Goal: Task Accomplishment & Management: Manage account settings

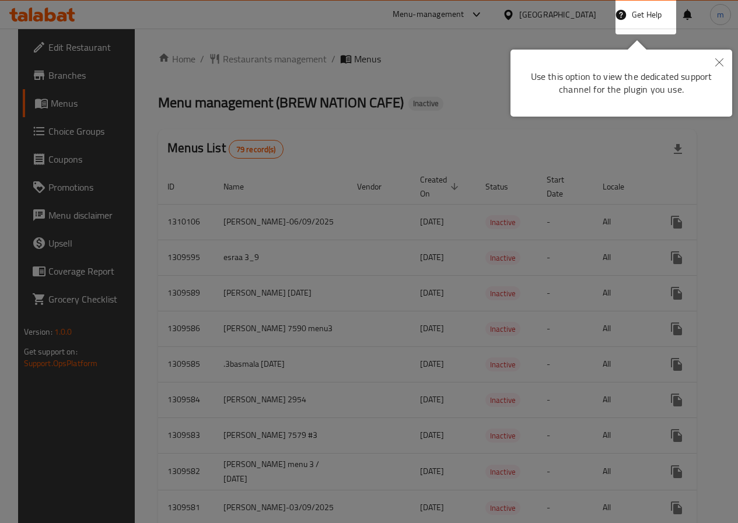
click at [724, 57] on button "Close" at bounding box center [719, 63] width 26 height 27
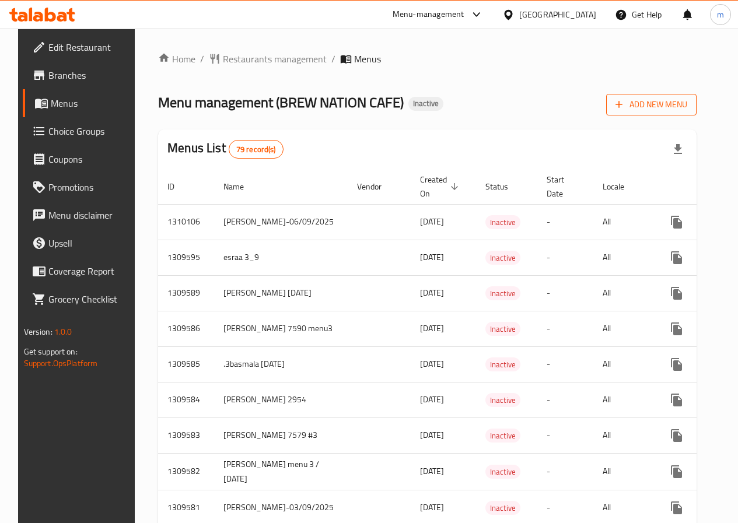
click at [650, 96] on button "Add New Menu" at bounding box center [651, 105] width 90 height 22
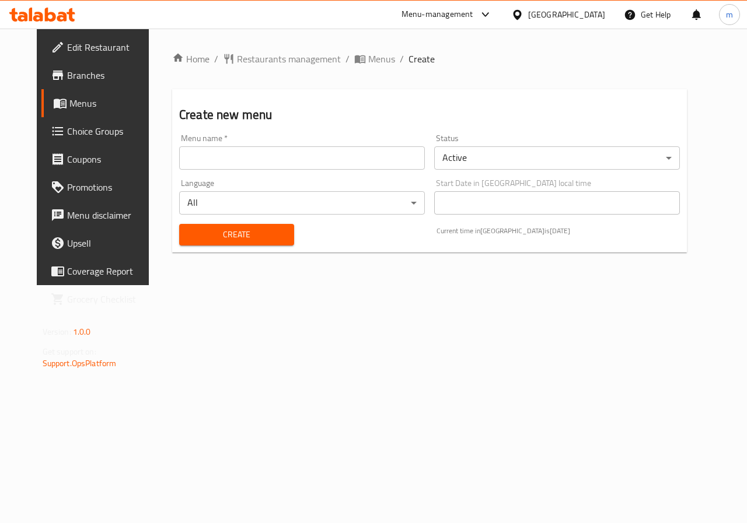
click at [339, 149] on input "text" at bounding box center [302, 157] width 246 height 23
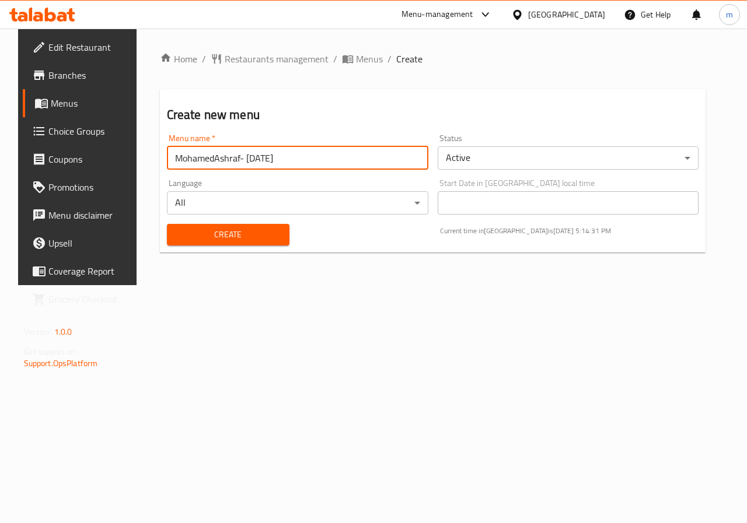
type input "MohamedAshraf- [DATE]"
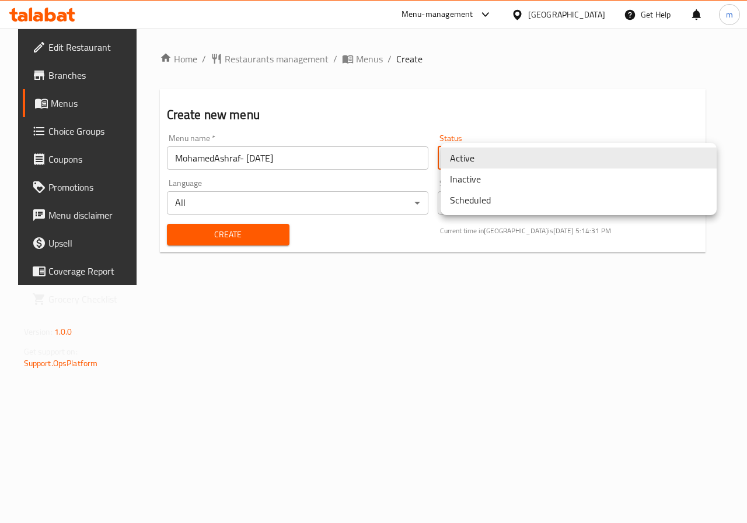
click at [535, 149] on body "​ Menu-management Egypt Get Help m Edit Restaurant Branches Menus Choice Groups…" at bounding box center [373, 276] width 747 height 495
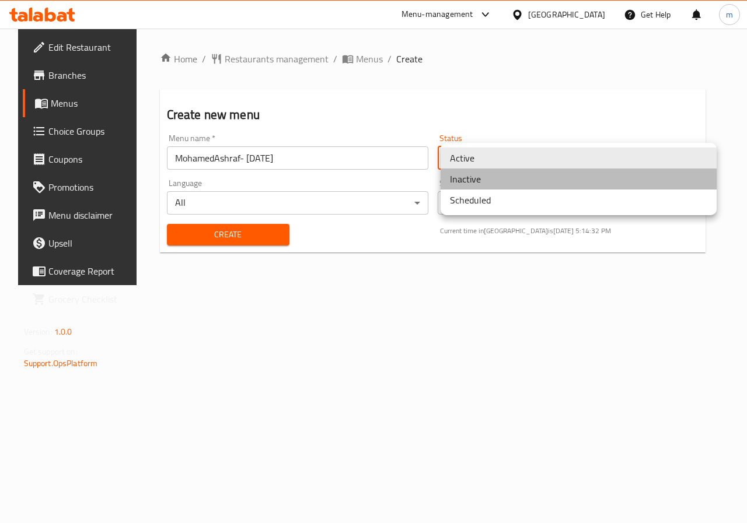
click at [507, 183] on li "Inactive" at bounding box center [578, 179] width 276 height 21
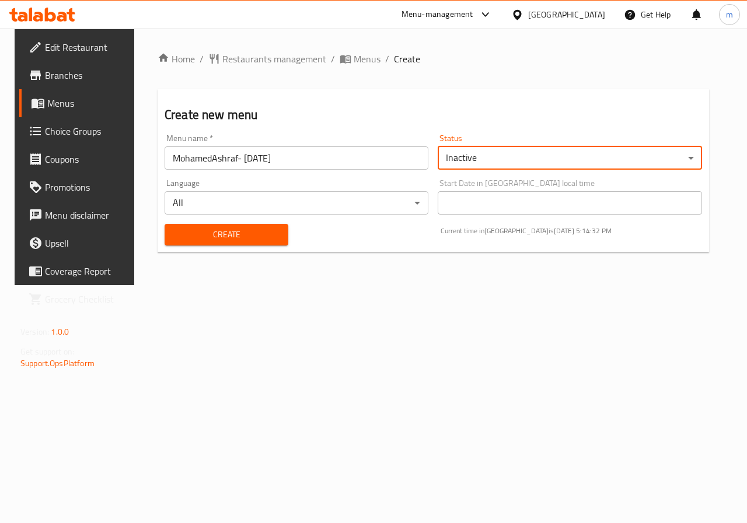
click at [188, 244] on button "Create" at bounding box center [226, 235] width 124 height 22
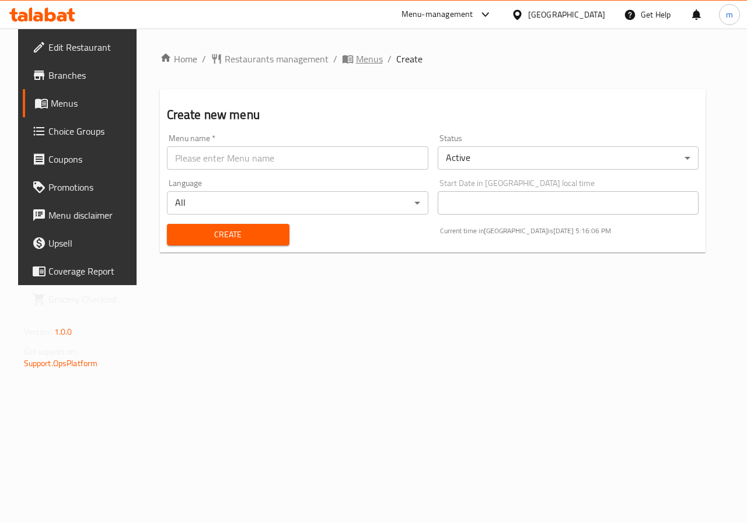
click at [360, 59] on span "Menus" at bounding box center [369, 59] width 27 height 14
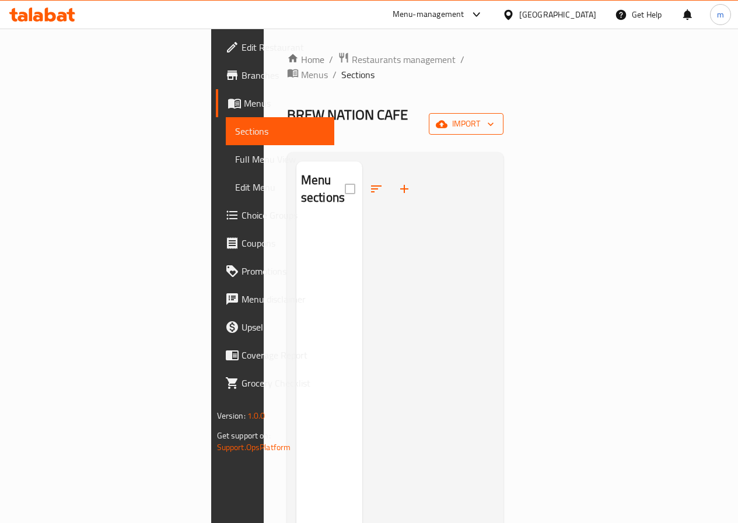
click at [496, 118] on icon "button" at bounding box center [491, 124] width 12 height 12
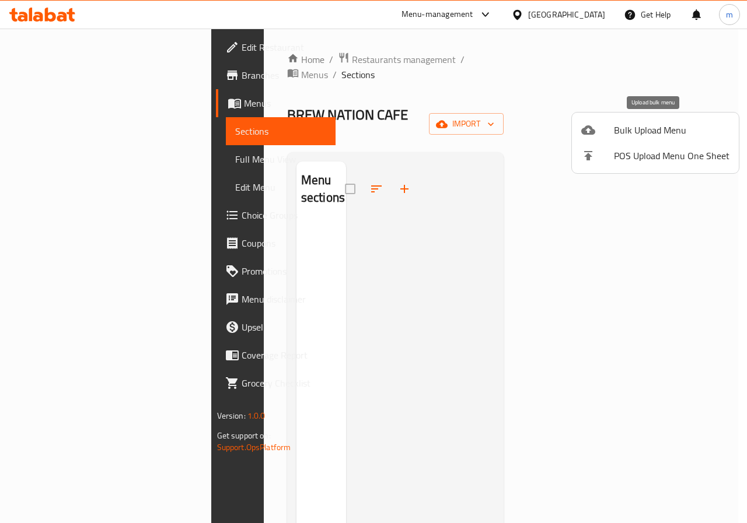
click at [667, 123] on span "Bulk Upload Menu" at bounding box center [671, 130] width 115 height 14
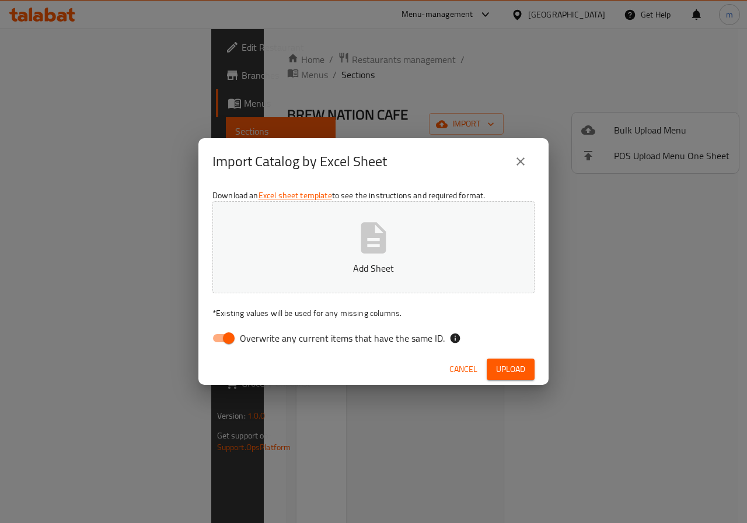
click at [405, 258] on button "Add Sheet" at bounding box center [373, 247] width 322 height 92
click at [227, 344] on input "Overwrite any current items that have the same ID." at bounding box center [228, 338] width 66 height 22
checkbox input "false"
click at [521, 363] on span "Upload" at bounding box center [510, 369] width 29 height 15
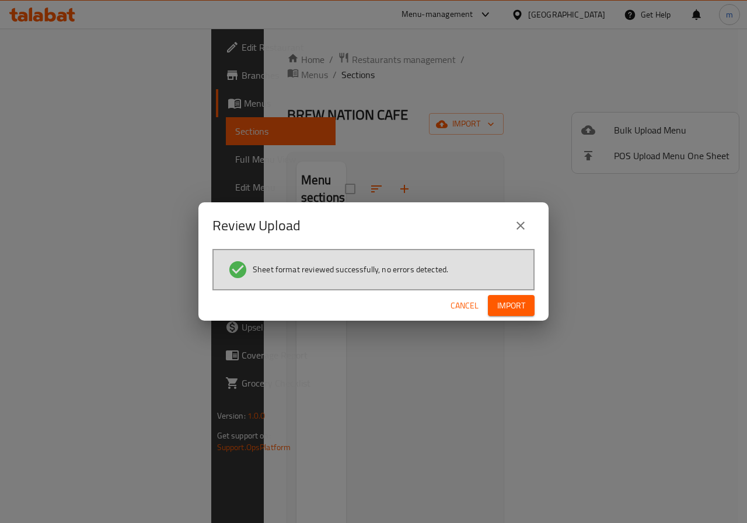
click at [519, 296] on button "Import" at bounding box center [511, 306] width 47 height 22
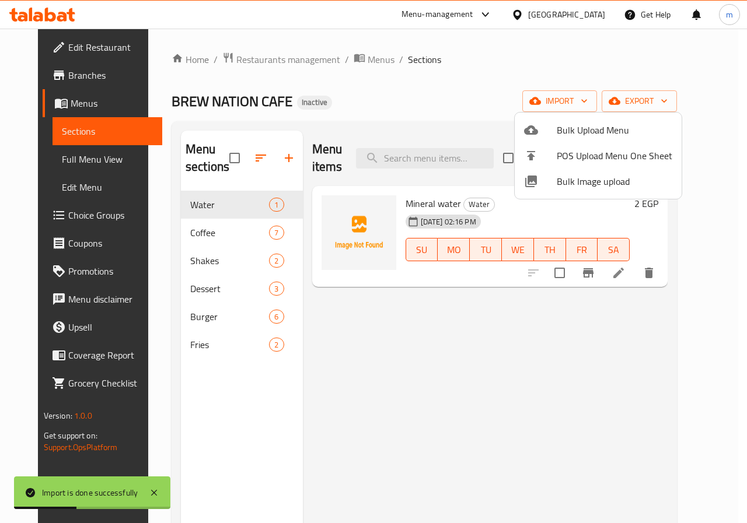
click at [558, 392] on div at bounding box center [373, 261] width 747 height 523
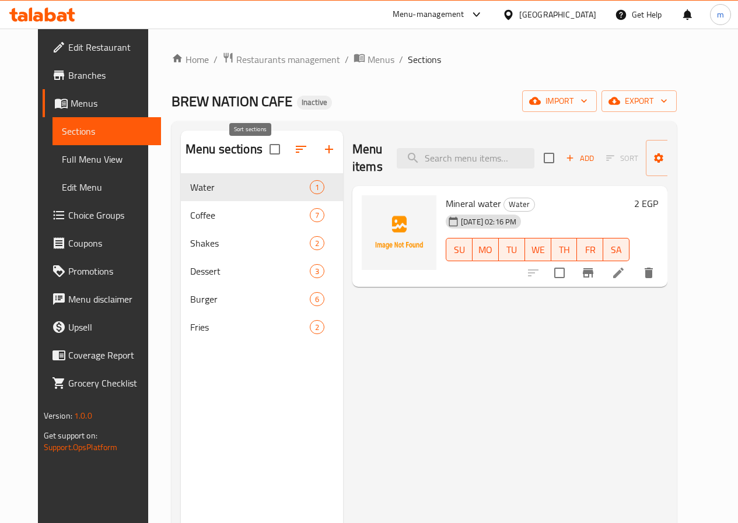
click at [287, 163] on button "button" at bounding box center [301, 149] width 28 height 28
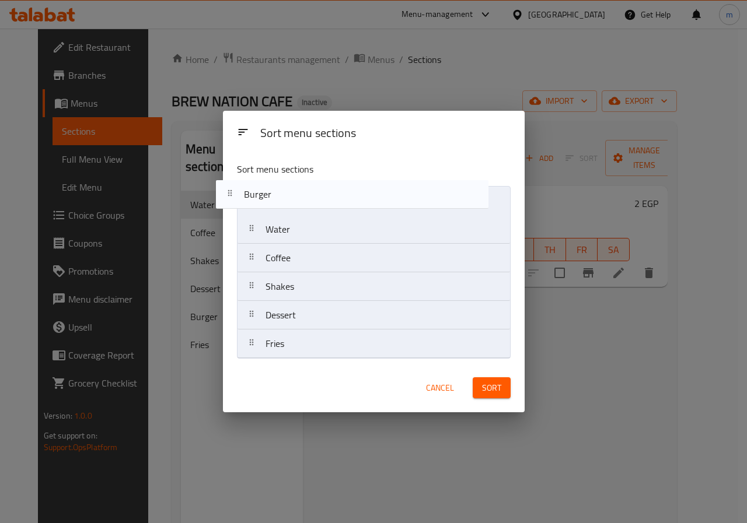
drag, startPoint x: 310, startPoint y: 325, endPoint x: 288, endPoint y: 201, distance: 126.1
click at [288, 201] on nav "Water Coffee Shakes Dessert Burger Fries" at bounding box center [374, 272] width 274 height 173
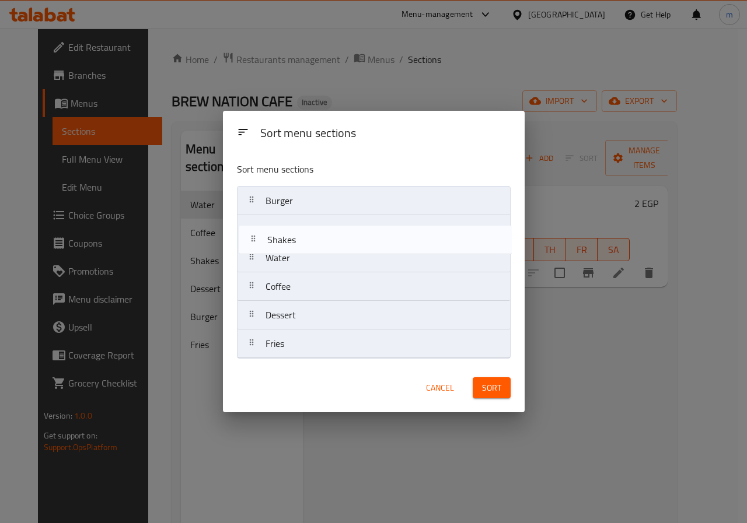
drag, startPoint x: 316, startPoint y: 284, endPoint x: 316, endPoint y: 221, distance: 63.0
click at [316, 221] on nav "Burger Water Coffee Shakes Dessert Fries" at bounding box center [374, 272] width 274 height 173
drag, startPoint x: 316, startPoint y: 283, endPoint x: 309, endPoint y: 219, distance: 64.5
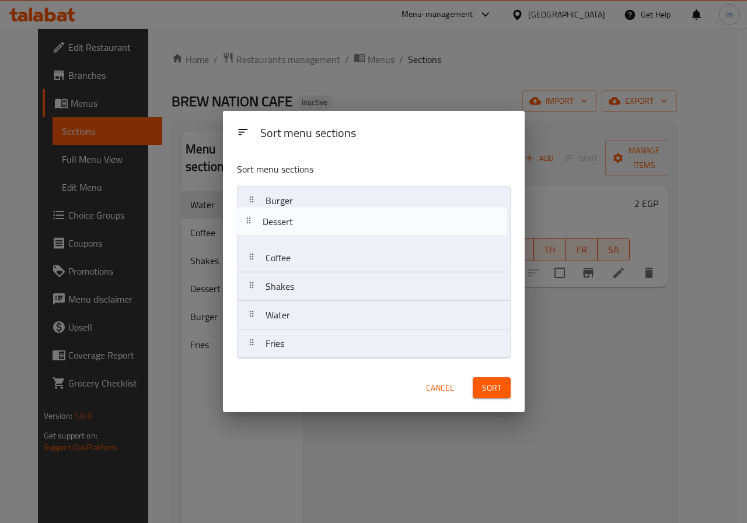
drag, startPoint x: 310, startPoint y: 323, endPoint x: 308, endPoint y: 229, distance: 93.9
click at [308, 229] on nav "Burger Coffee Shakes Water Dessert Fries" at bounding box center [374, 272] width 274 height 173
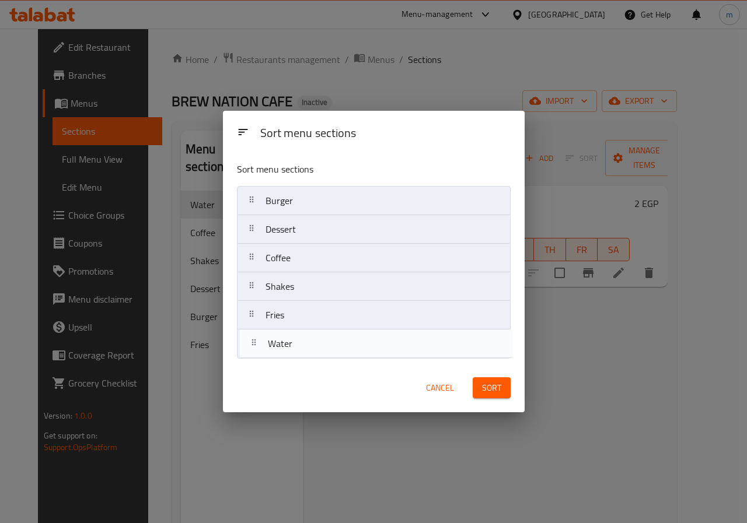
drag, startPoint x: 314, startPoint y: 324, endPoint x: 317, endPoint y: 356, distance: 32.2
click at [317, 356] on nav "Burger Dessert Coffee Shakes Water Fries" at bounding box center [374, 272] width 274 height 173
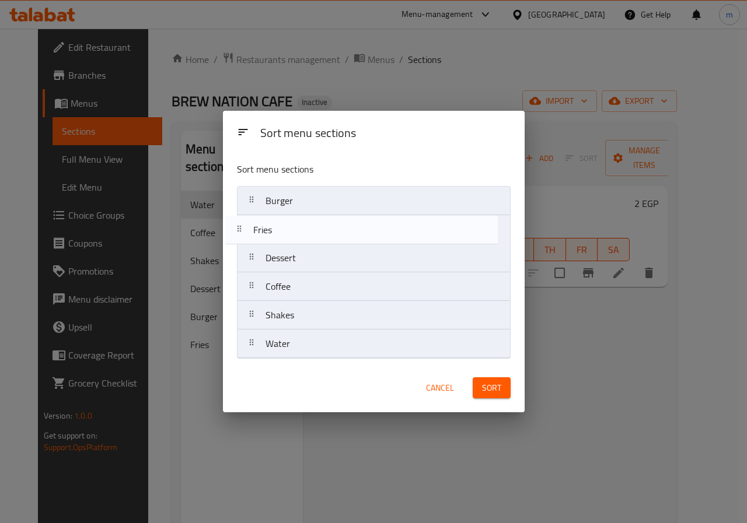
click at [300, 219] on nav "Burger Dessert Coffee Shakes Fries Water" at bounding box center [374, 272] width 274 height 173
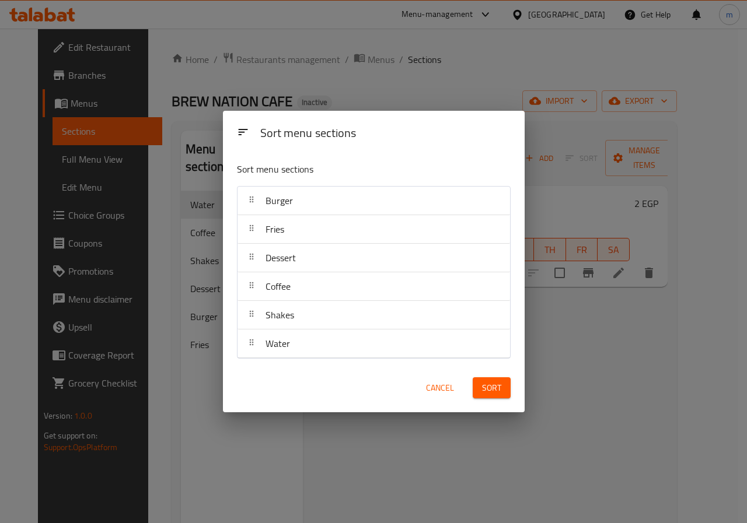
click at [489, 385] on span "Sort" at bounding box center [491, 388] width 19 height 15
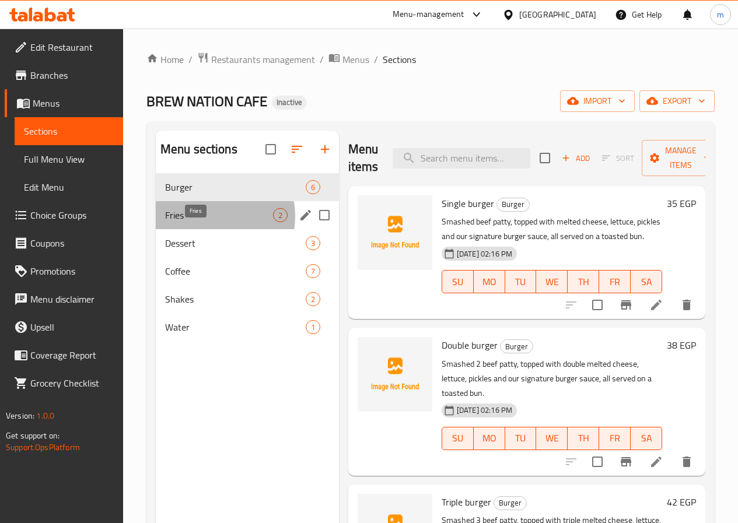
click at [207, 222] on span "Fries" at bounding box center [219, 215] width 108 height 14
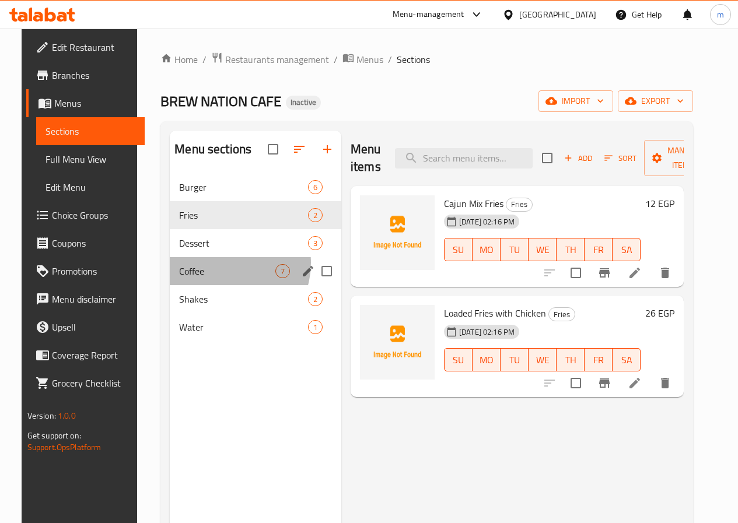
click at [210, 281] on div "Coffee 7" at bounding box center [255, 271] width 171 height 28
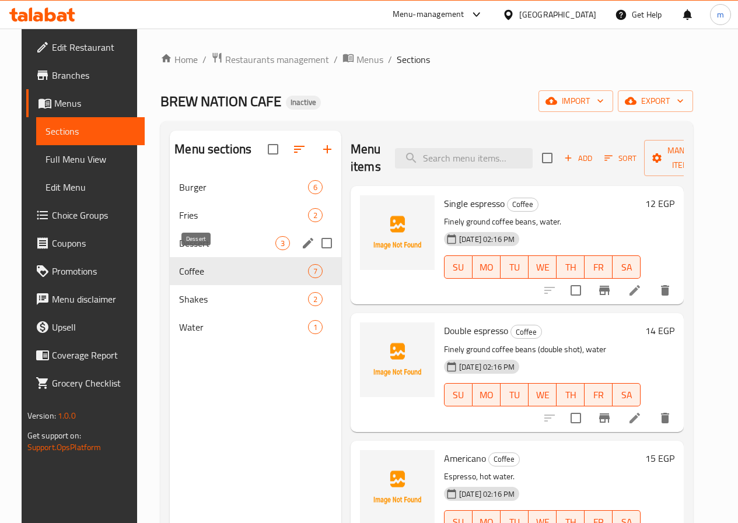
click at [215, 250] on span "Dessert" at bounding box center [227, 243] width 96 height 14
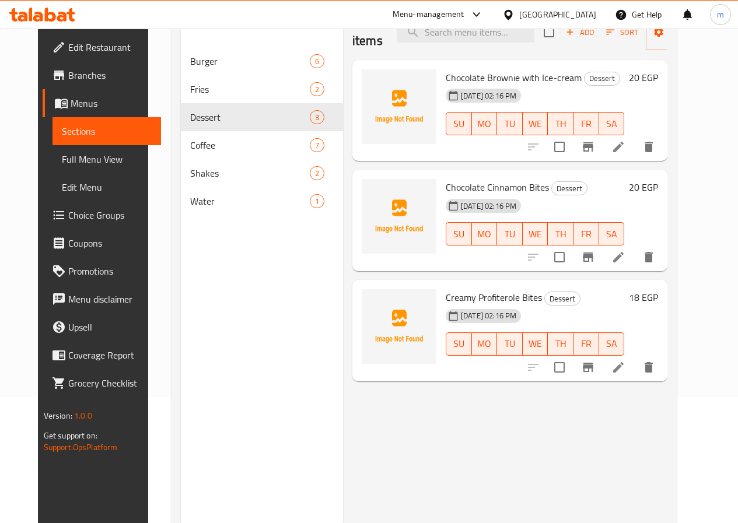
scroll to position [105, 0]
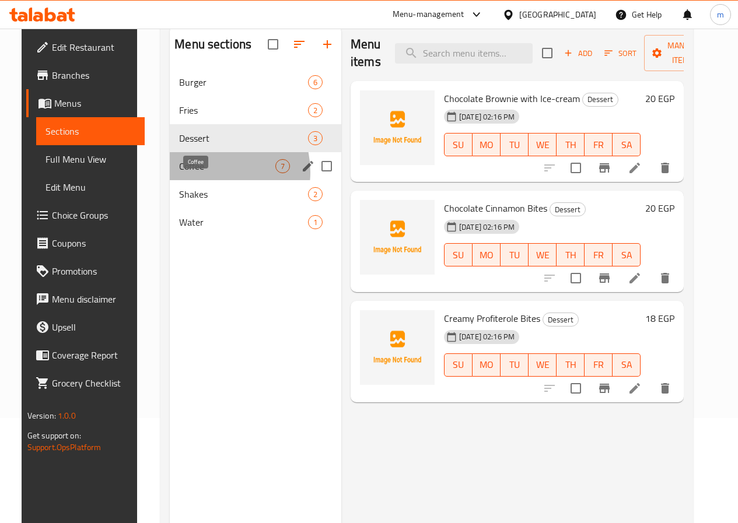
click at [198, 173] on span "Coffee" at bounding box center [227, 166] width 96 height 14
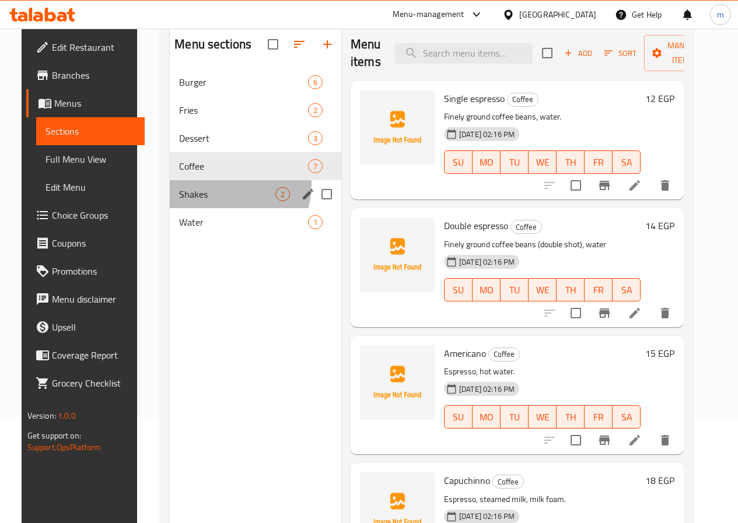
click at [198, 201] on div "Shakes 2" at bounding box center [255, 194] width 171 height 28
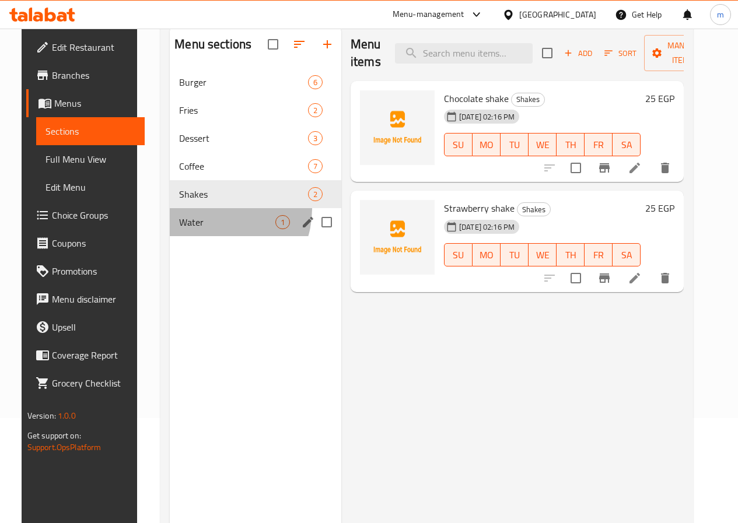
click at [198, 226] on div "Water 1" at bounding box center [255, 222] width 171 height 28
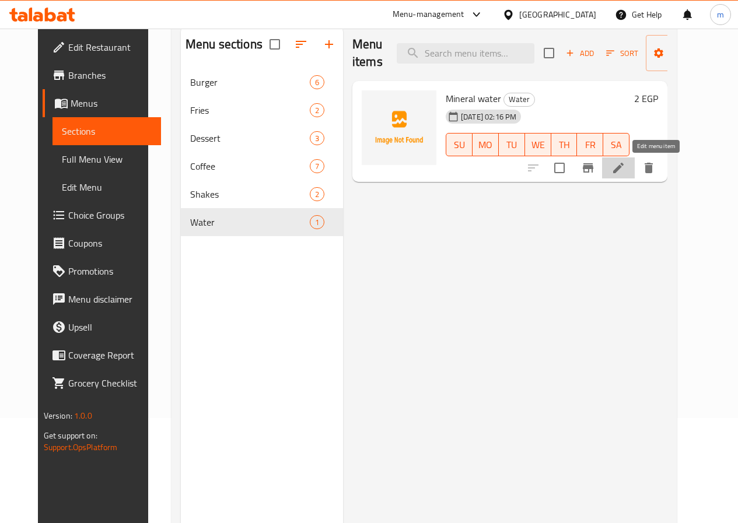
click at [625, 169] on icon at bounding box center [618, 168] width 14 height 14
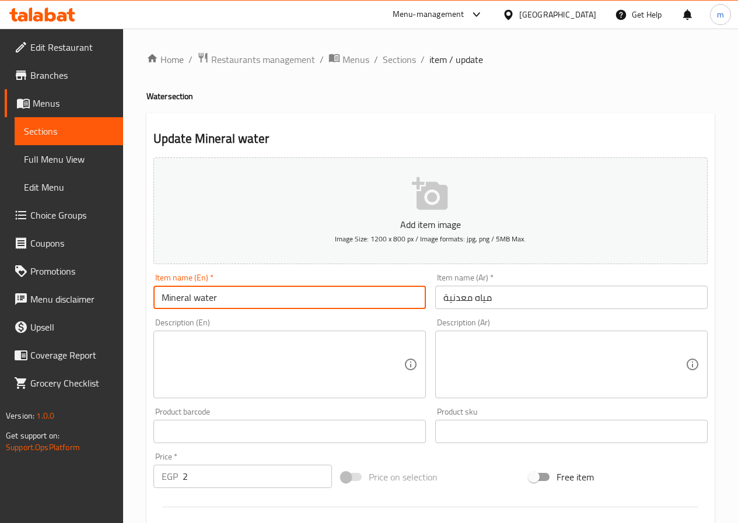
click at [196, 293] on input "Mineral water" at bounding box center [289, 297] width 272 height 23
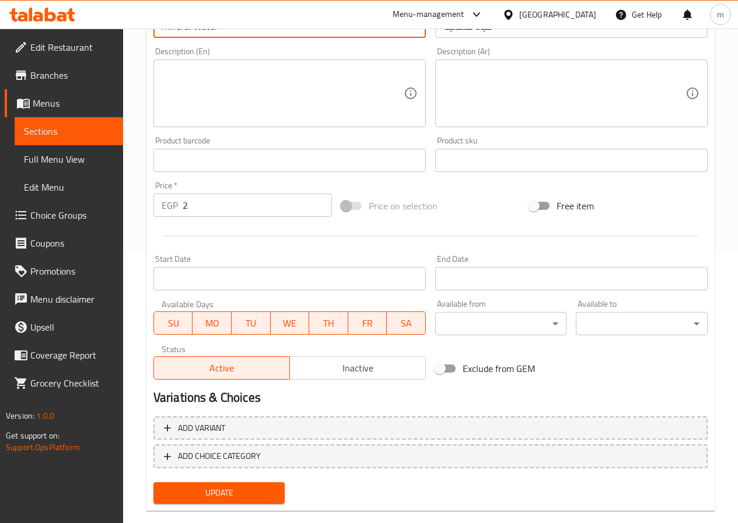
scroll to position [292, 0]
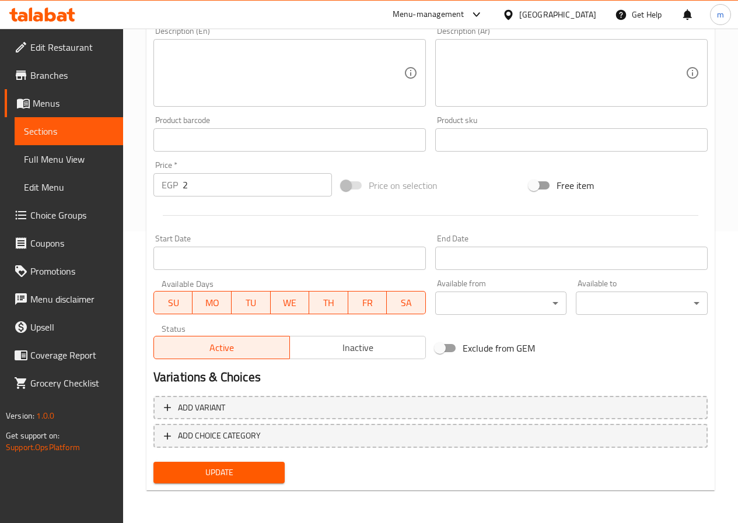
type input "Mineral Water"
click at [250, 467] on span "Update" at bounding box center [219, 472] width 113 height 15
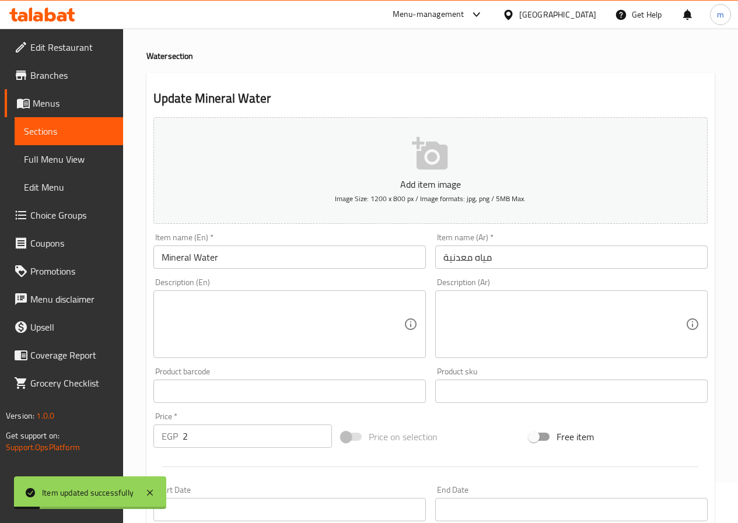
scroll to position [0, 0]
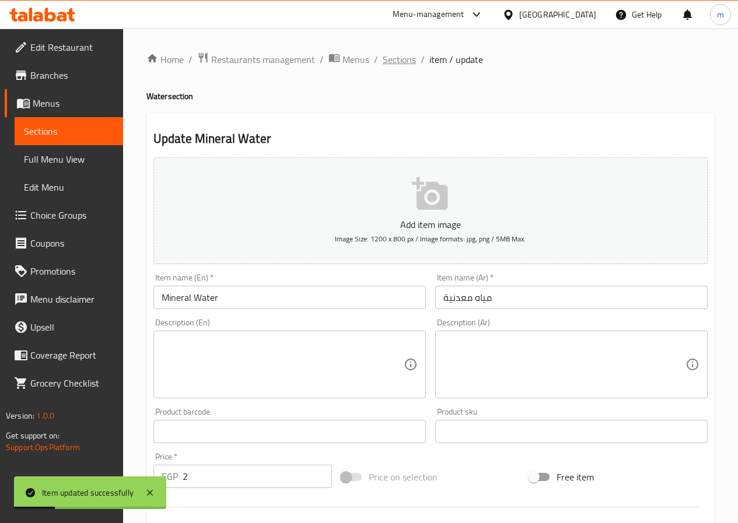
click at [410, 58] on span "Sections" at bounding box center [399, 59] width 33 height 14
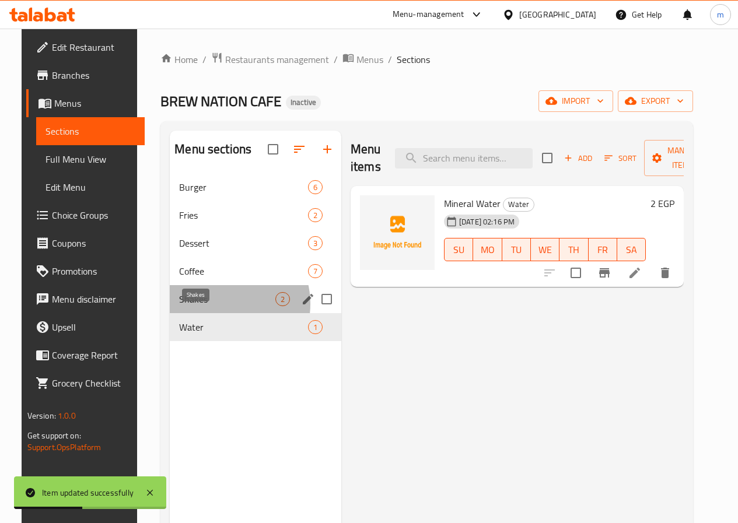
click at [210, 306] on span "Shakes" at bounding box center [227, 299] width 96 height 14
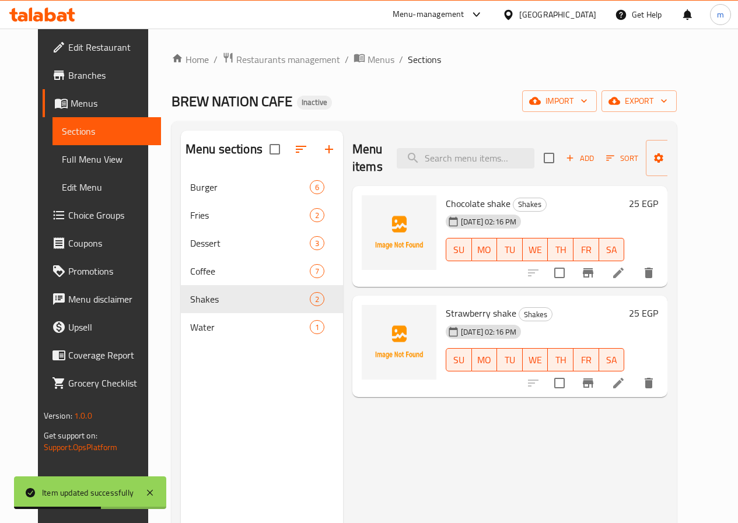
click at [635, 262] on li at bounding box center [618, 272] width 33 height 21
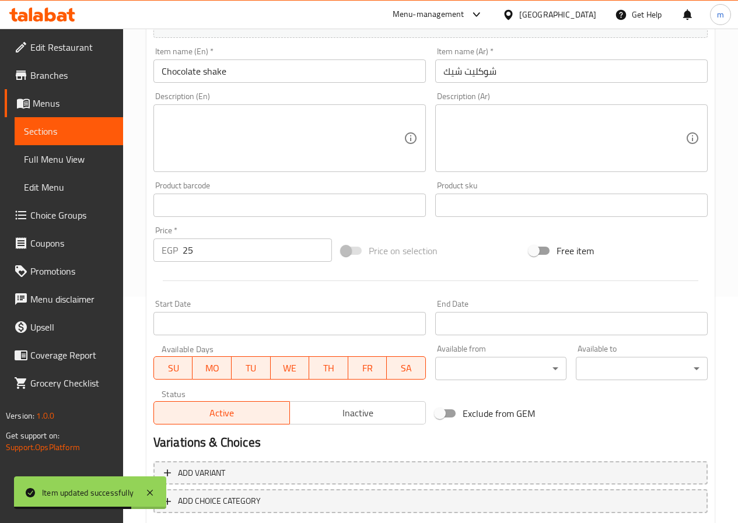
scroll to position [175, 0]
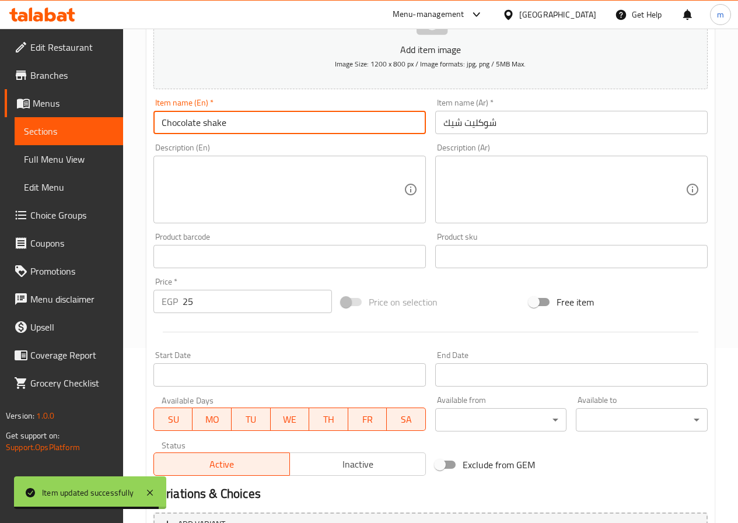
click at [208, 128] on input "Chocolate shake" at bounding box center [289, 122] width 272 height 23
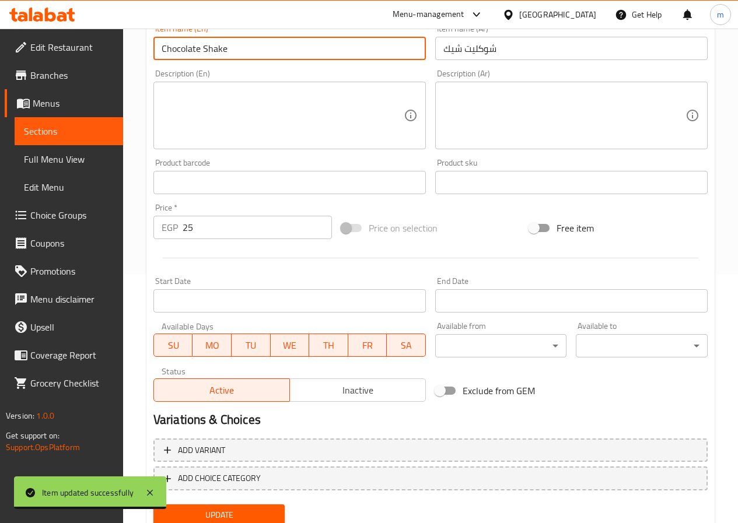
scroll to position [292, 0]
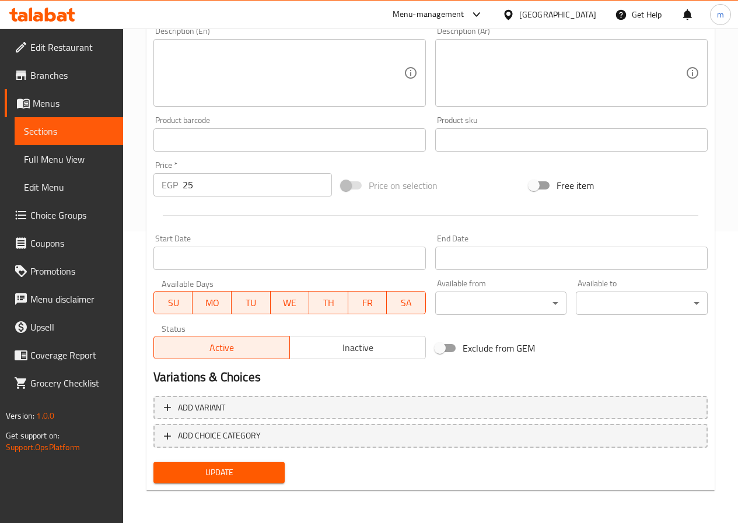
type input "Chocolate Shake"
click at [227, 475] on span "Update" at bounding box center [219, 472] width 113 height 15
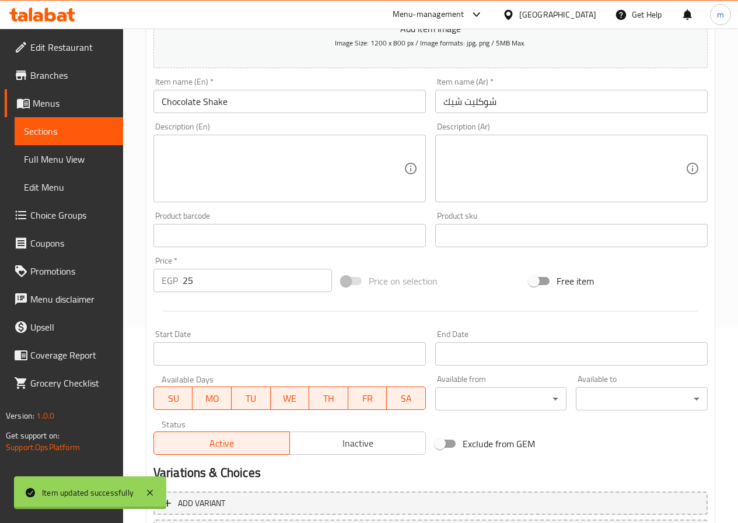
scroll to position [0, 0]
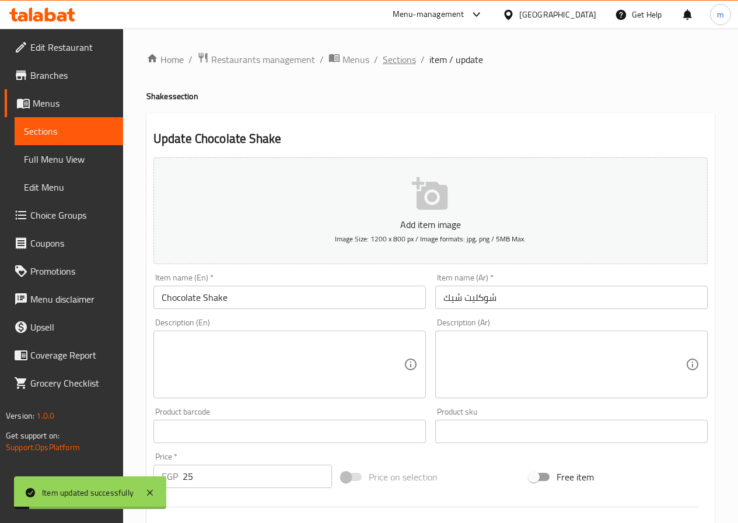
click at [390, 61] on span "Sections" at bounding box center [399, 59] width 33 height 14
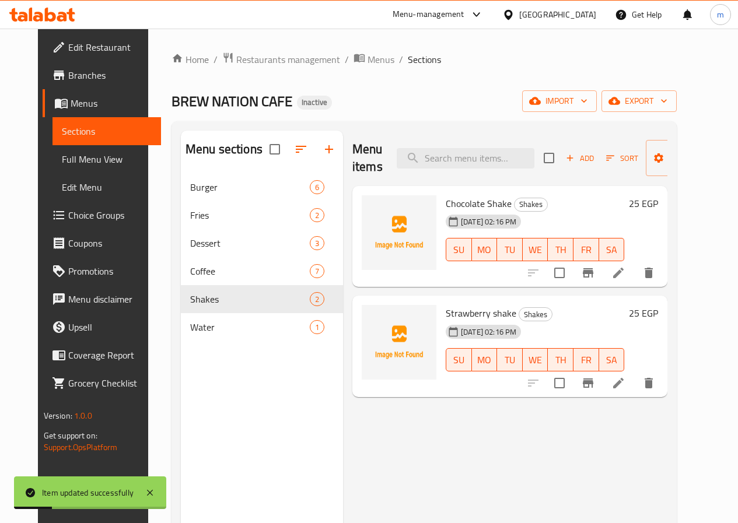
click at [625, 377] on icon at bounding box center [618, 383] width 14 height 14
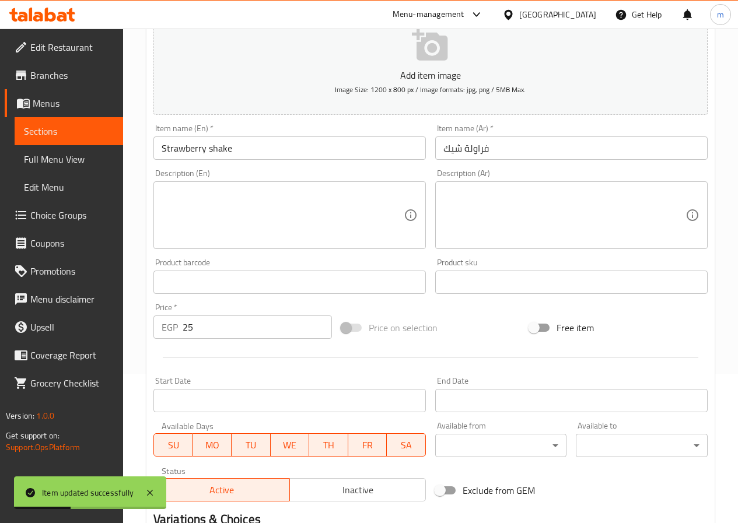
scroll to position [233, 0]
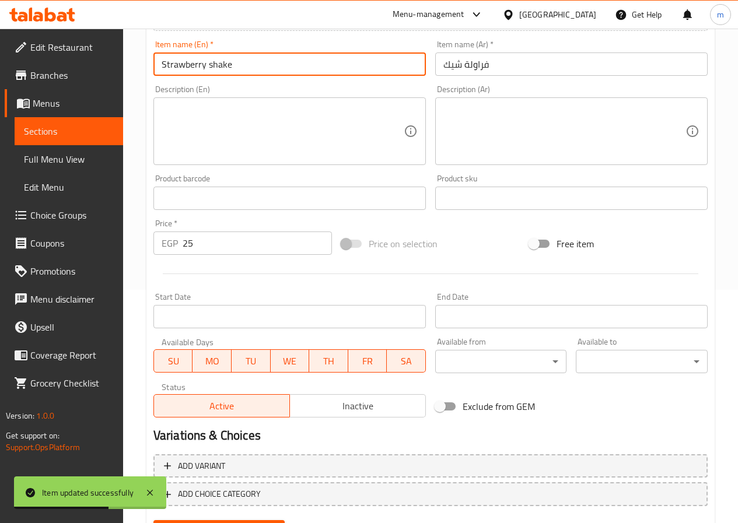
click at [213, 68] on input "Strawberry shake" at bounding box center [289, 63] width 272 height 23
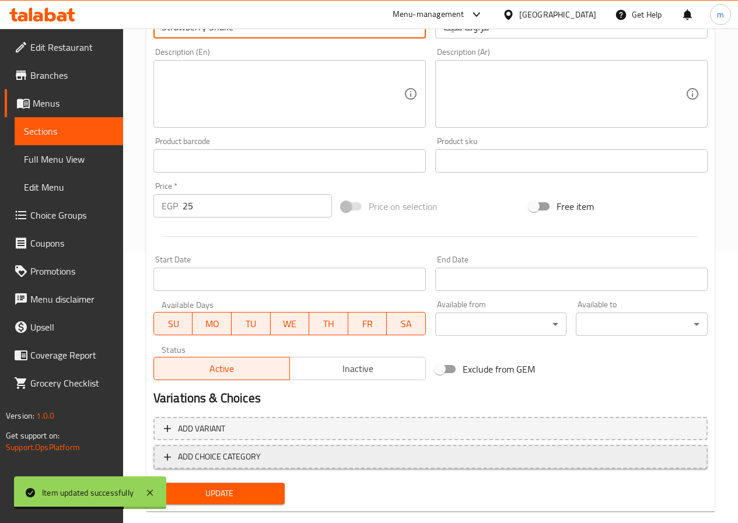
scroll to position [292, 0]
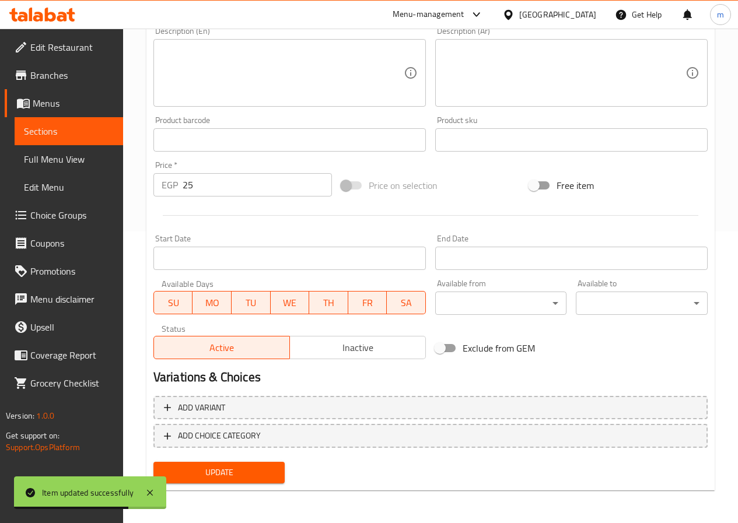
type input "Strawberry Shake"
click at [213, 467] on span "Update" at bounding box center [219, 472] width 113 height 15
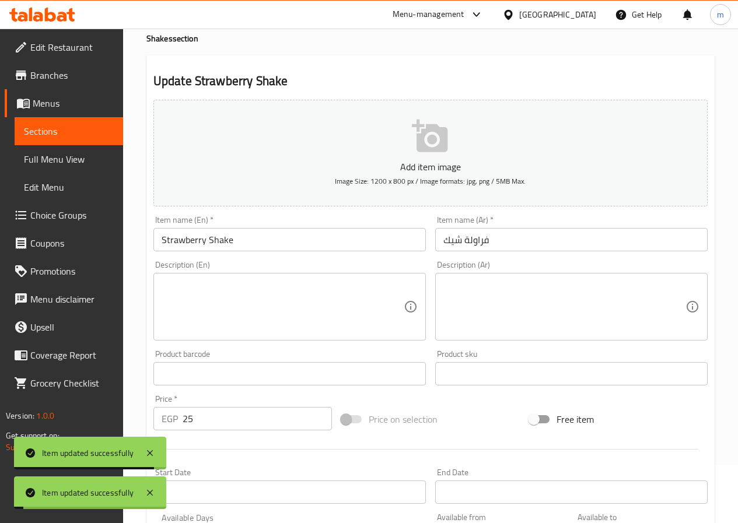
scroll to position [0, 0]
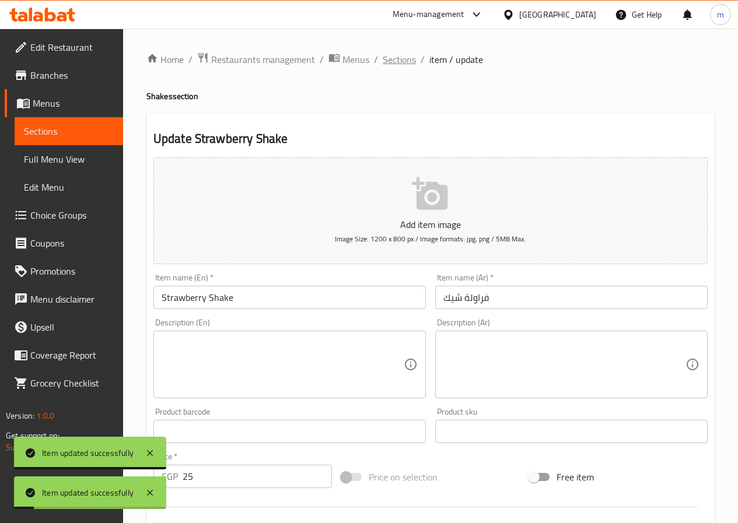
click at [413, 66] on span "Sections" at bounding box center [399, 59] width 33 height 14
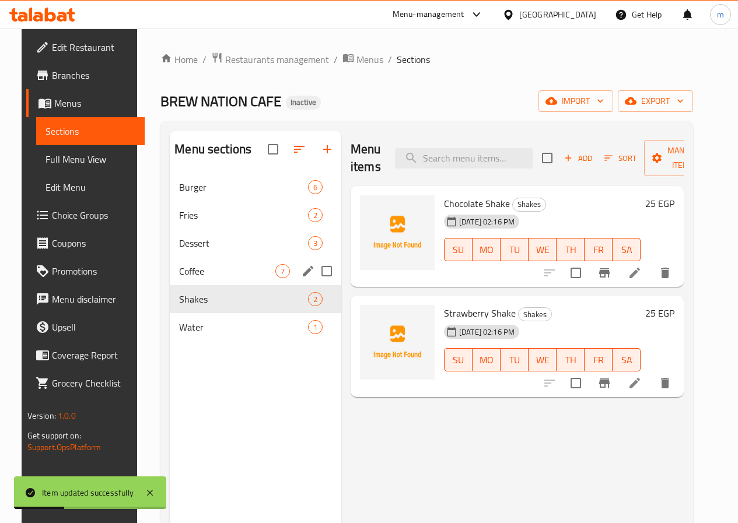
click at [276, 277] on span "7" at bounding box center [282, 271] width 13 height 11
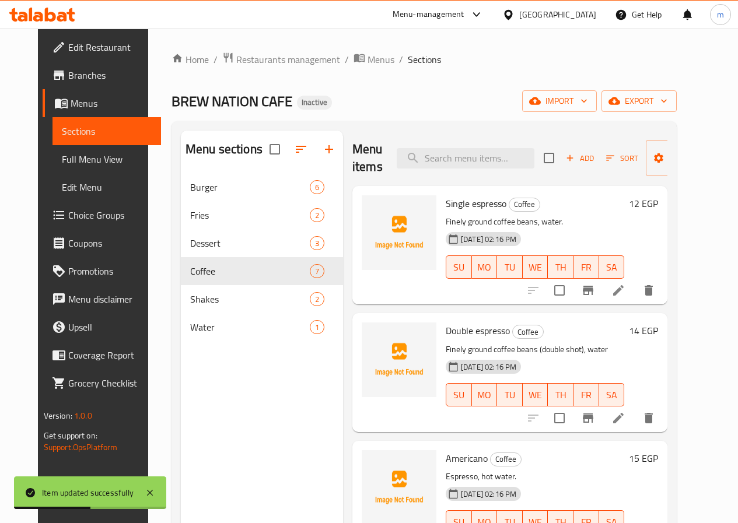
click at [625, 283] on icon at bounding box center [618, 290] width 14 height 14
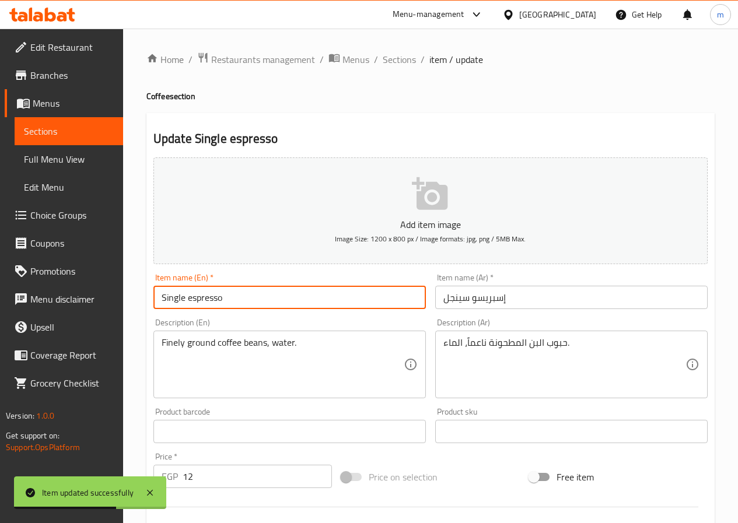
click at [189, 300] on input "Single espresso" at bounding box center [289, 297] width 272 height 23
type input "Single Espresso"
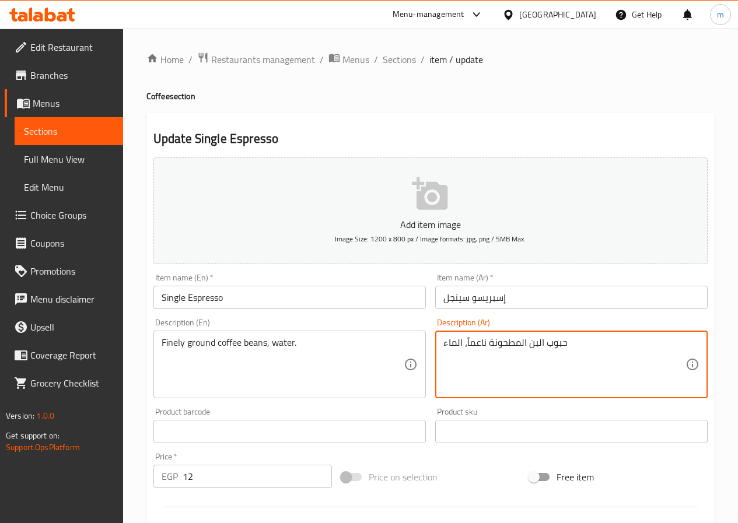
click at [445, 346] on textarea "حبوب البن المطحونة ناعماً، الماء" at bounding box center [564, 364] width 242 height 55
drag, startPoint x: 509, startPoint y: 377, endPoint x: 497, endPoint y: 388, distance: 16.5
click at [512, 375] on textarea ".حبوب البن المطحونة ناعماً، الماء" at bounding box center [564, 364] width 242 height 55
type textarea ".حبوب البن المطحونة ناعماً، الماء"
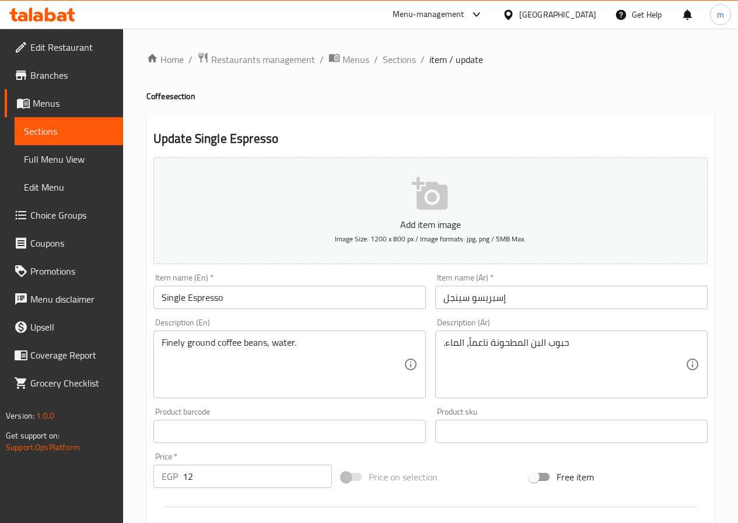
click at [334, 399] on div "Description (En) Finely ground coffee beans, water. Description (En)" at bounding box center [290, 358] width 282 height 89
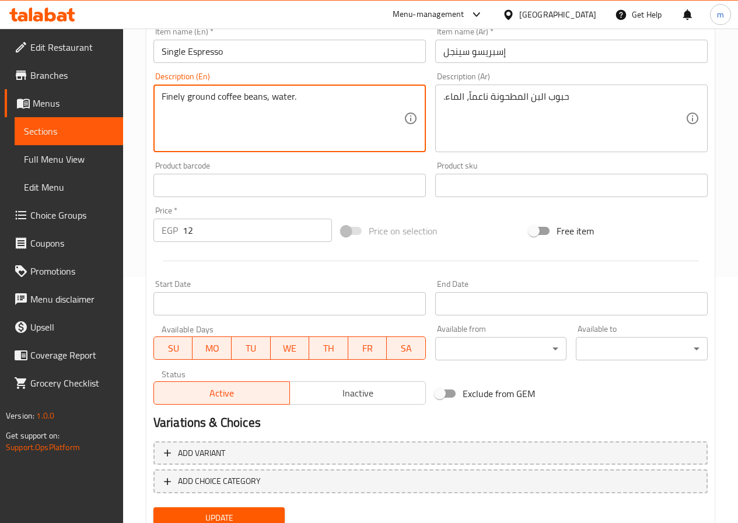
scroll to position [292, 0]
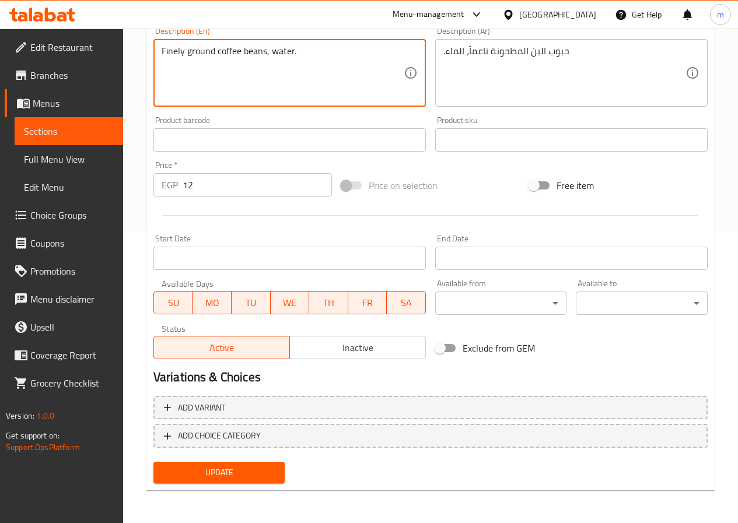
click at [264, 480] on span "Update" at bounding box center [219, 472] width 113 height 15
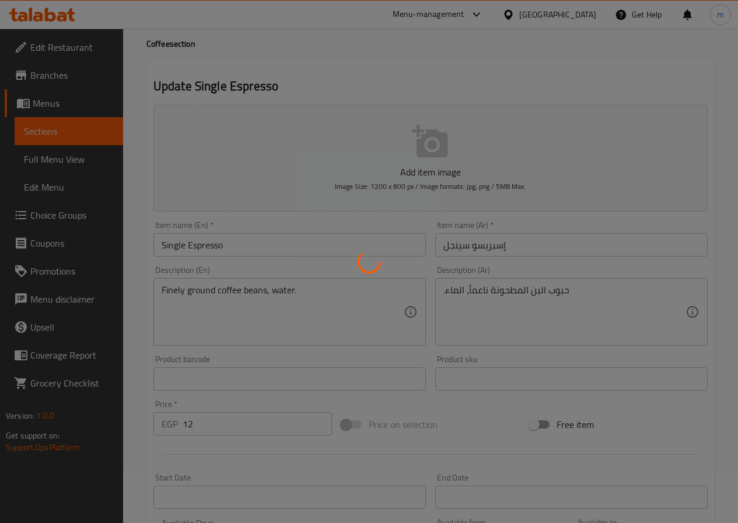
scroll to position [0, 0]
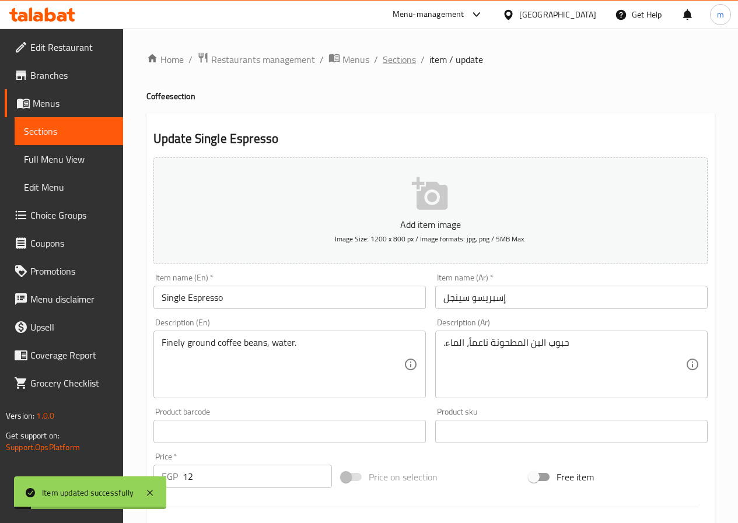
click at [402, 64] on span "Sections" at bounding box center [399, 59] width 33 height 14
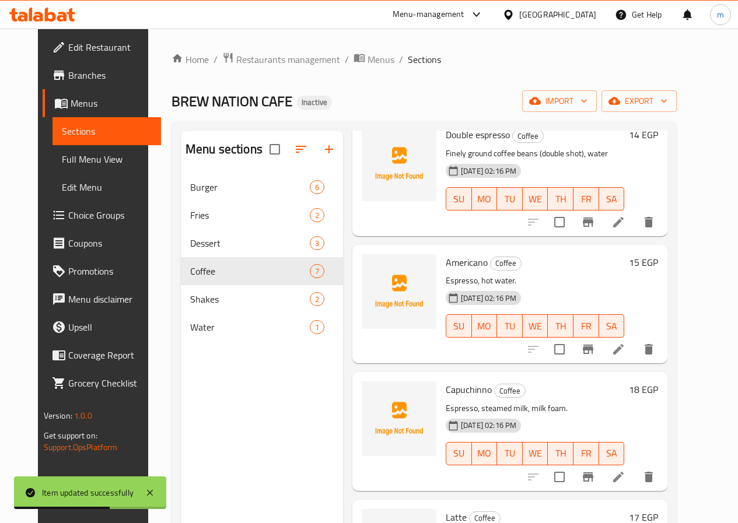
scroll to position [233, 0]
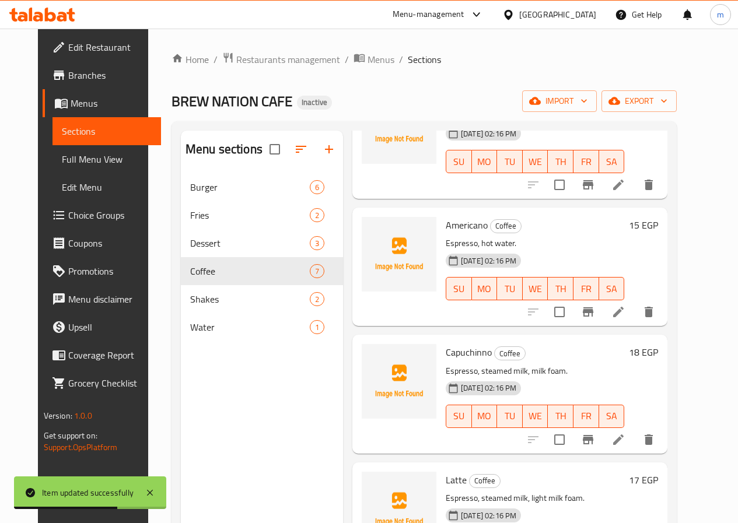
click at [625, 318] on icon at bounding box center [618, 312] width 14 height 14
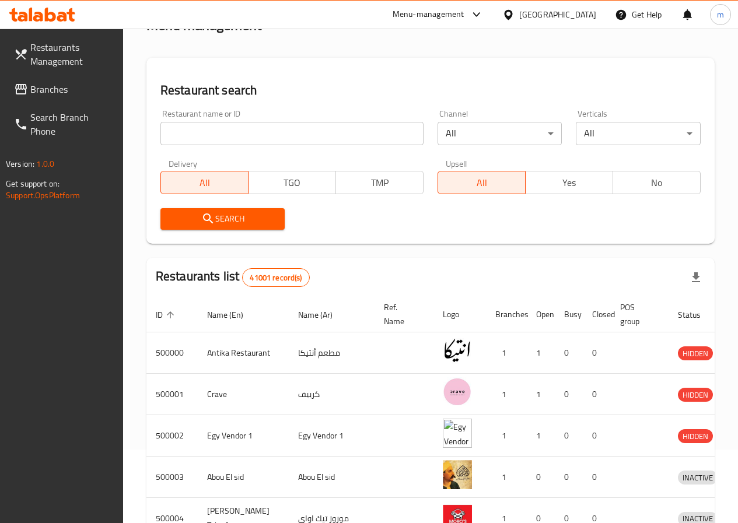
scroll to position [117, 0]
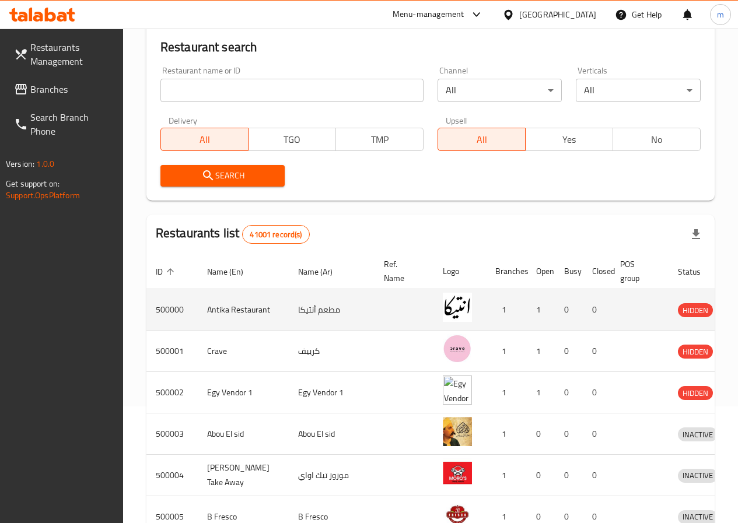
click at [486, 307] on td "1" at bounding box center [506, 309] width 41 height 41
click at [178, 316] on td "500000" at bounding box center [171, 309] width 51 height 41
click at [741, 312] on icon "enhanced table" at bounding box center [747, 311] width 13 height 10
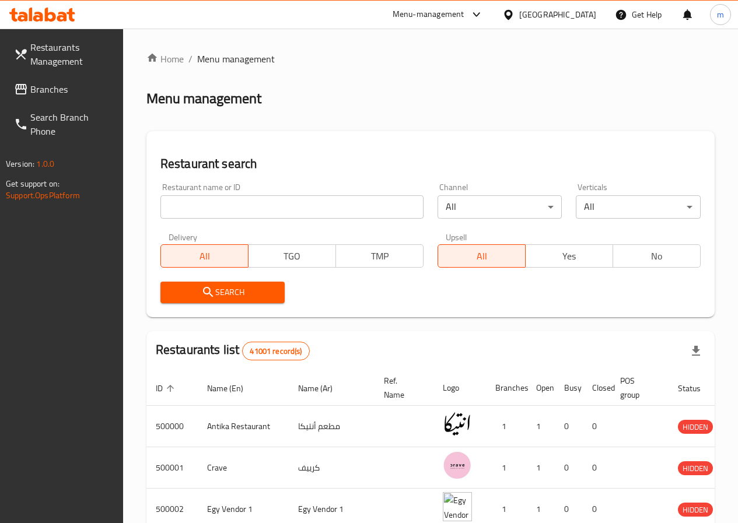
scroll to position [117, 0]
click at [76, 94] on span "Branches" at bounding box center [71, 89] width 83 height 14
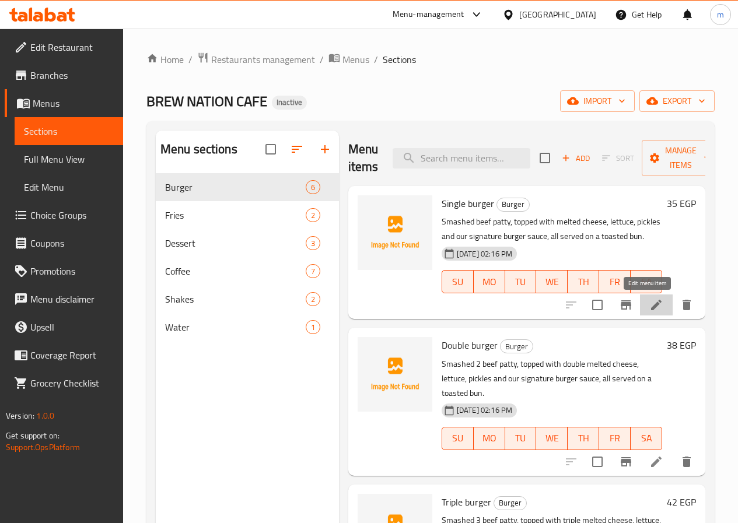
click at [649, 303] on icon at bounding box center [656, 305] width 14 height 14
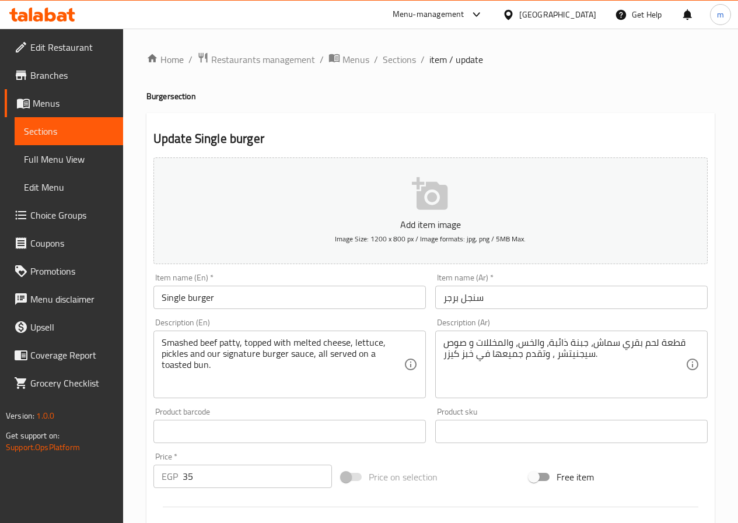
click at [33, 32] on ul "Edit Restaurant Branches Menus Sections Full Menu View Edit Menu Choice Groups …" at bounding box center [57, 215] width 132 height 373
click at [385, 55] on span "Sections" at bounding box center [399, 59] width 33 height 14
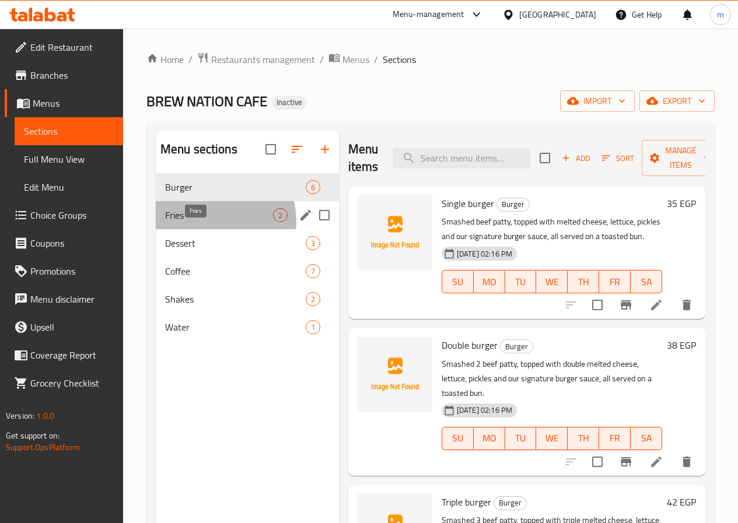
click at [212, 222] on span "Fries" at bounding box center [219, 215] width 108 height 14
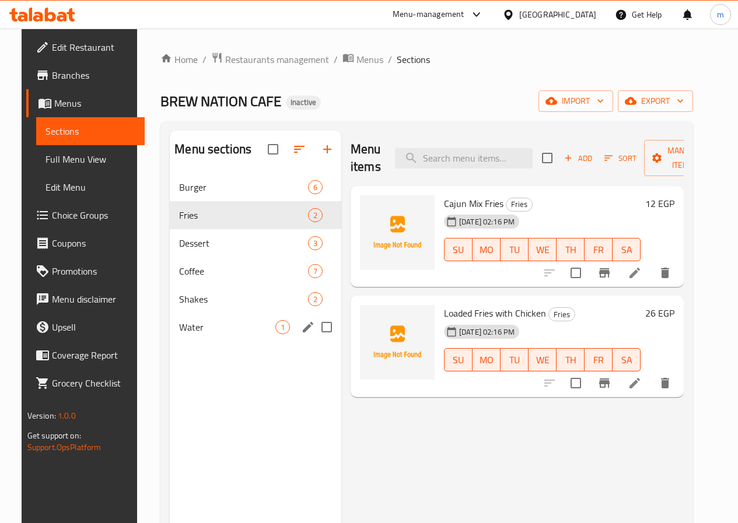
click at [181, 313] on div "Shakes 2" at bounding box center [255, 299] width 171 height 28
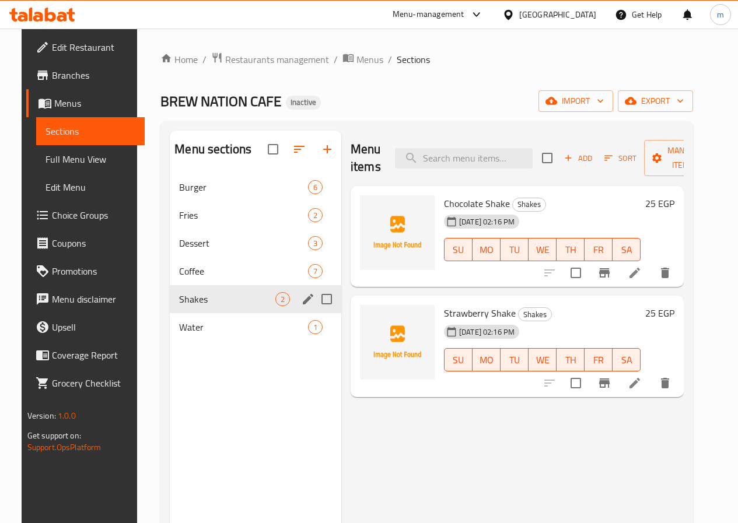
click at [181, 313] on div "Shakes 2" at bounding box center [255, 299] width 171 height 28
click at [178, 285] on div "Coffee 7" at bounding box center [255, 271] width 171 height 28
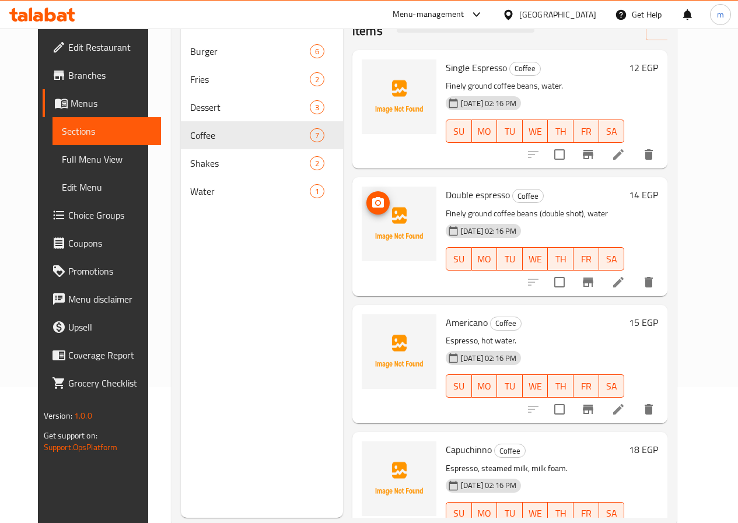
scroll to position [163, 0]
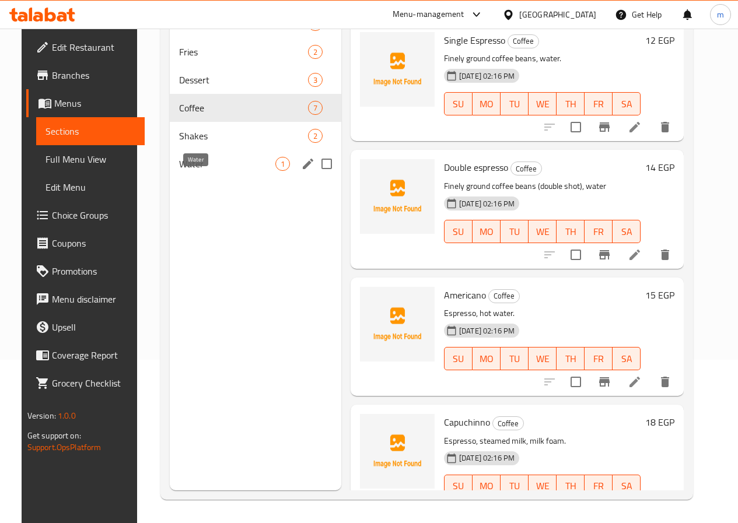
click at [204, 170] on div "Water 1" at bounding box center [255, 164] width 171 height 28
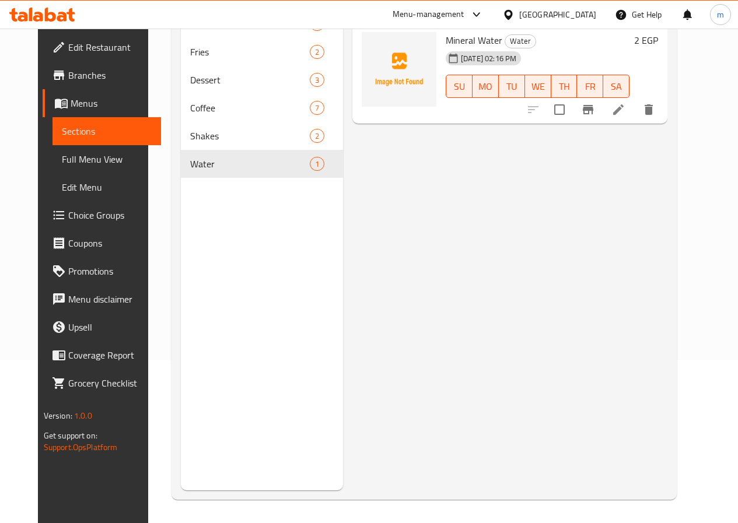
click at [541, 321] on div "Menu items Add Sort Manage items Mineral Water Water [DATE] 02:16 PM SU MO TU W…" at bounding box center [505, 228] width 324 height 523
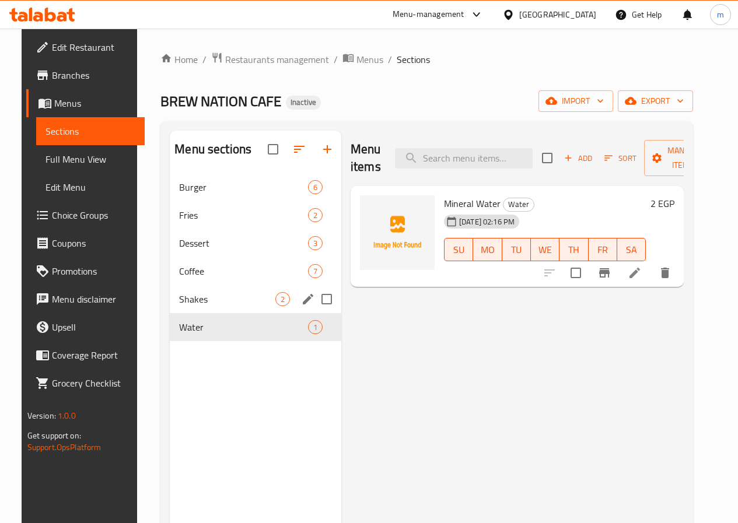
click at [201, 306] on span "Shakes" at bounding box center [227, 299] width 96 height 14
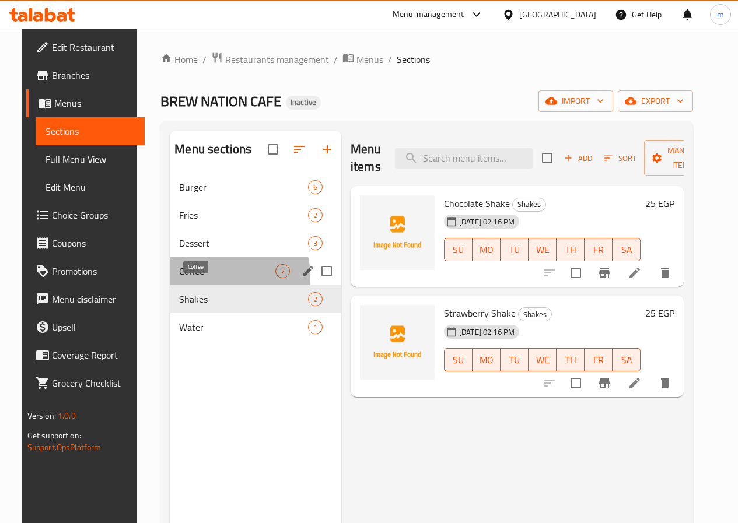
click at [212, 278] on span "Coffee" at bounding box center [227, 271] width 96 height 14
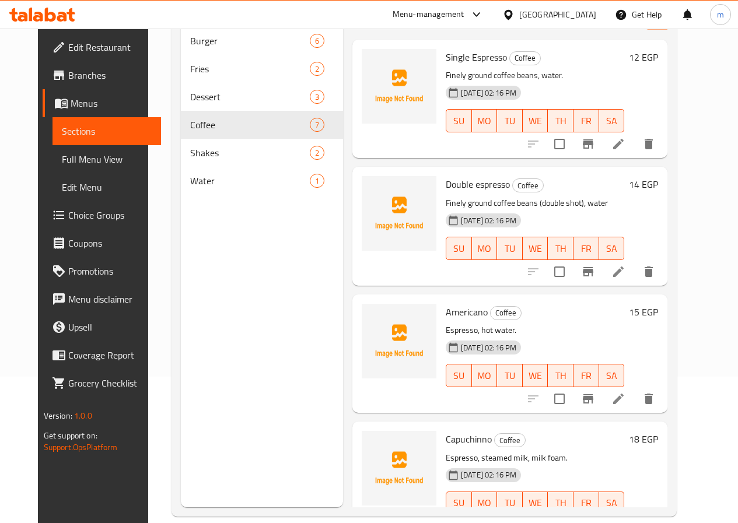
scroll to position [163, 0]
